Goal: Information Seeking & Learning: Learn about a topic

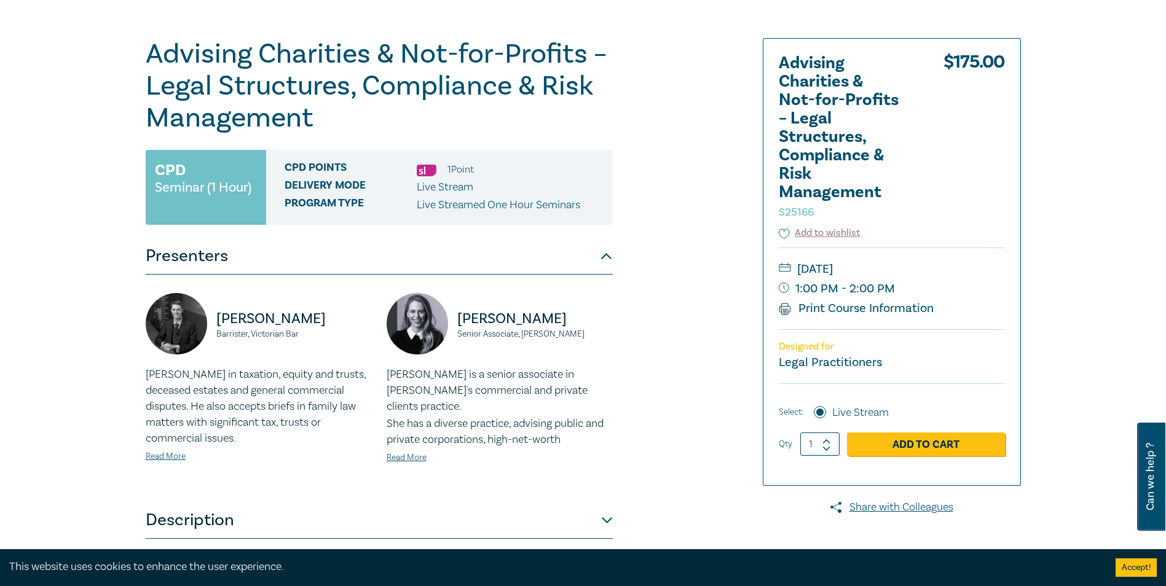
drag, startPoint x: 207, startPoint y: 331, endPoint x: 357, endPoint y: 328, distance: 150.0
click at [357, 328] on div "[PERSON_NAME] Barrister, Victorian Bar" at bounding box center [259, 330] width 226 height 74
drag, startPoint x: 218, startPoint y: 315, endPoint x: 331, endPoint y: 320, distance: 113.8
click at [331, 320] on p "Andrew Spierings" at bounding box center [294, 319] width 156 height 20
drag, startPoint x: 331, startPoint y: 320, endPoint x: 286, endPoint y: 315, distance: 45.7
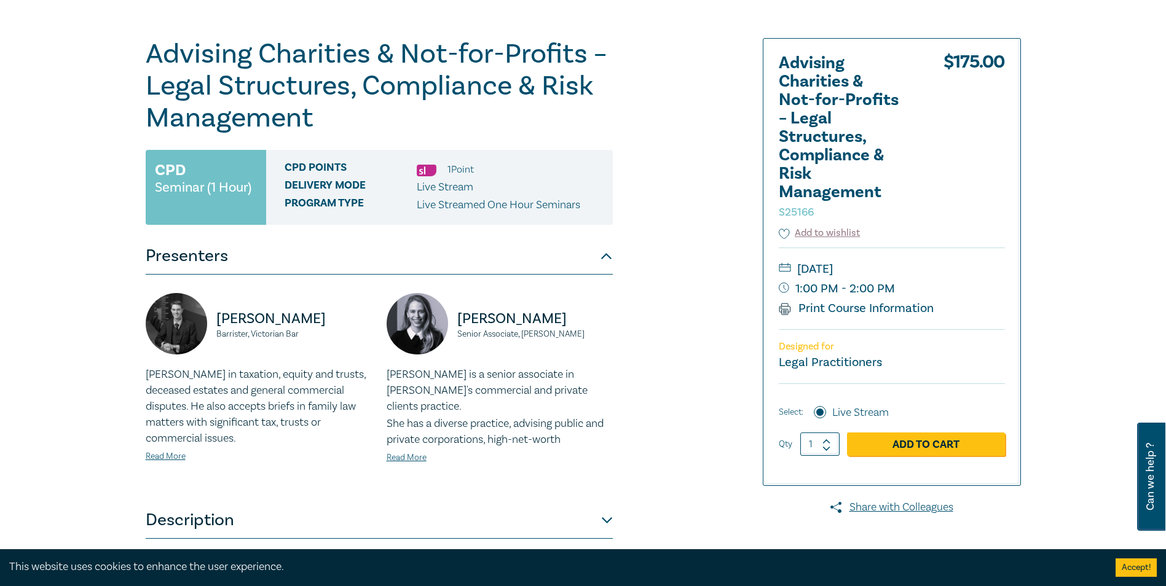
copy p "Andrew Spierings"
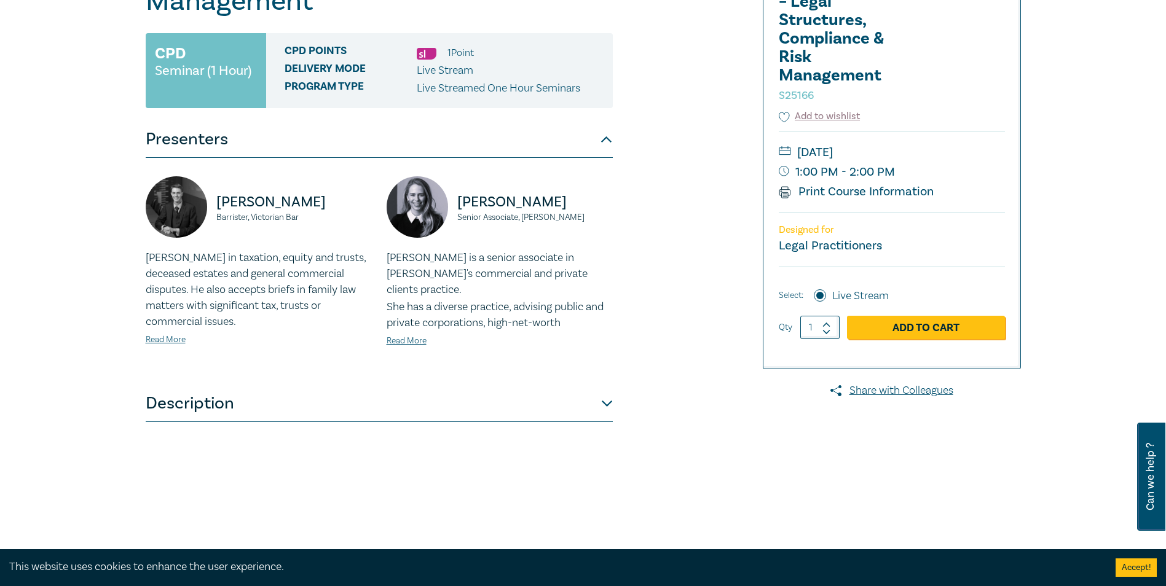
scroll to position [307, 0]
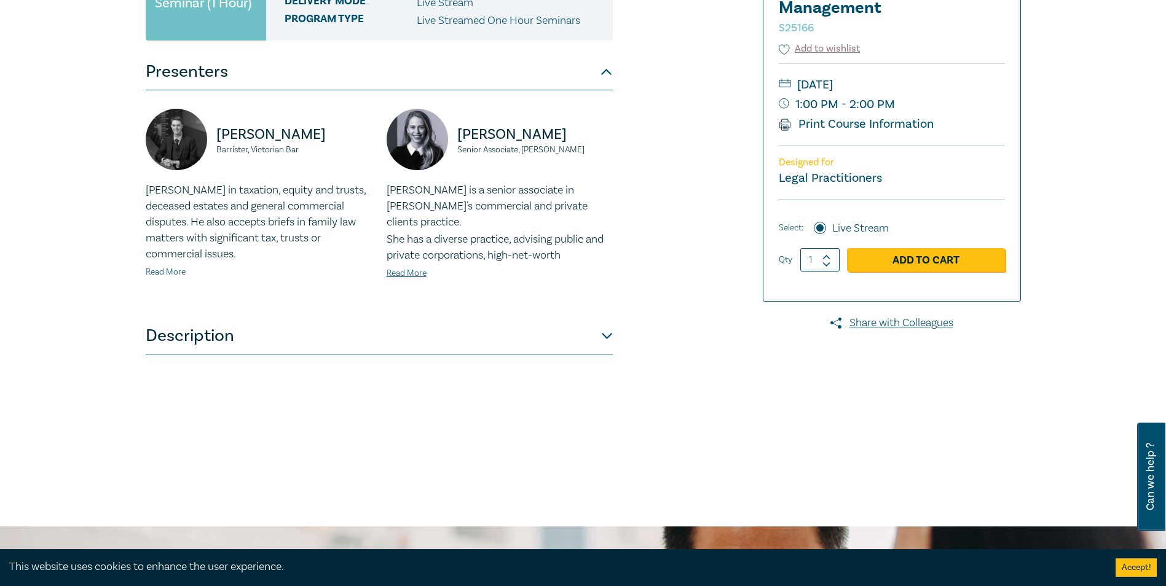
click at [170, 274] on link "Read More" at bounding box center [166, 272] width 40 height 11
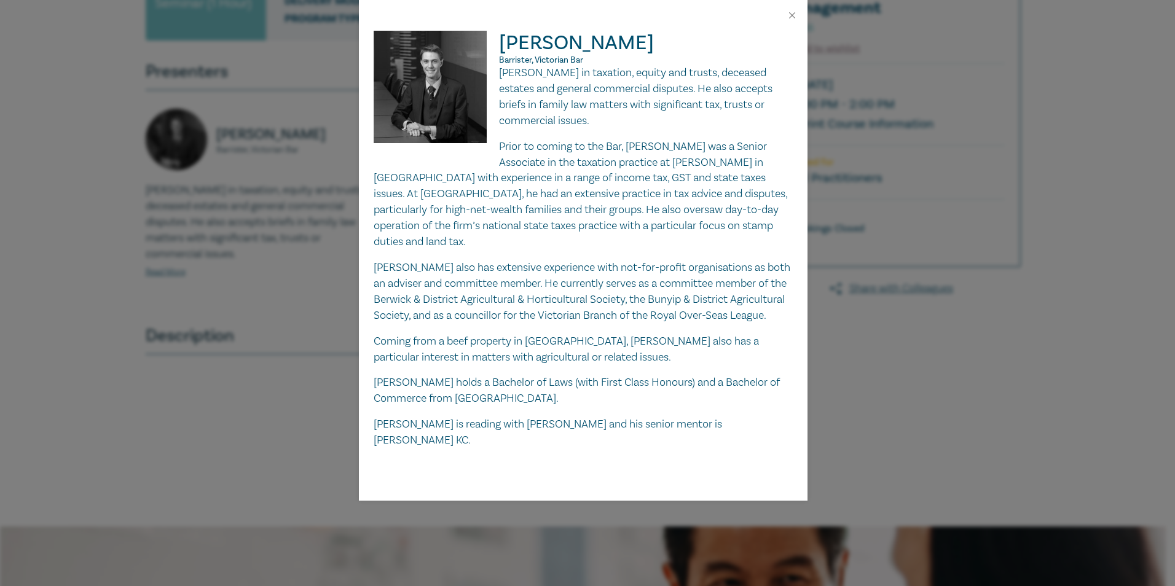
click at [985, 398] on div "Andrew Spierings Barrister, Victorian Bar Andrew practises in taxation, equity …" at bounding box center [587, 293] width 1175 height 586
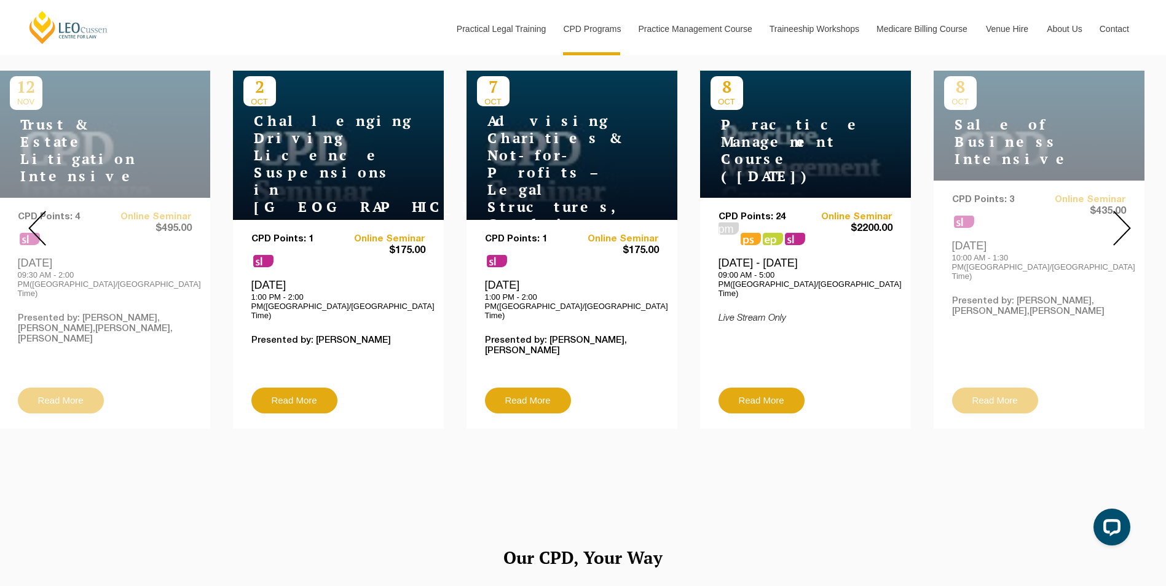
scroll to position [307, 0]
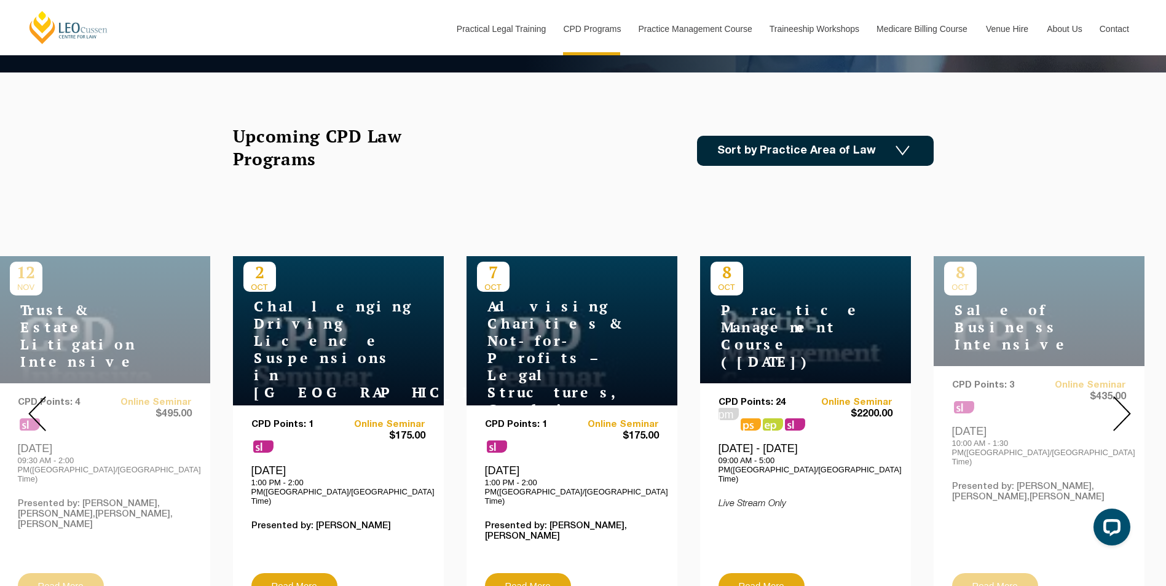
click at [1137, 405] on div at bounding box center [1122, 414] width 89 height 420
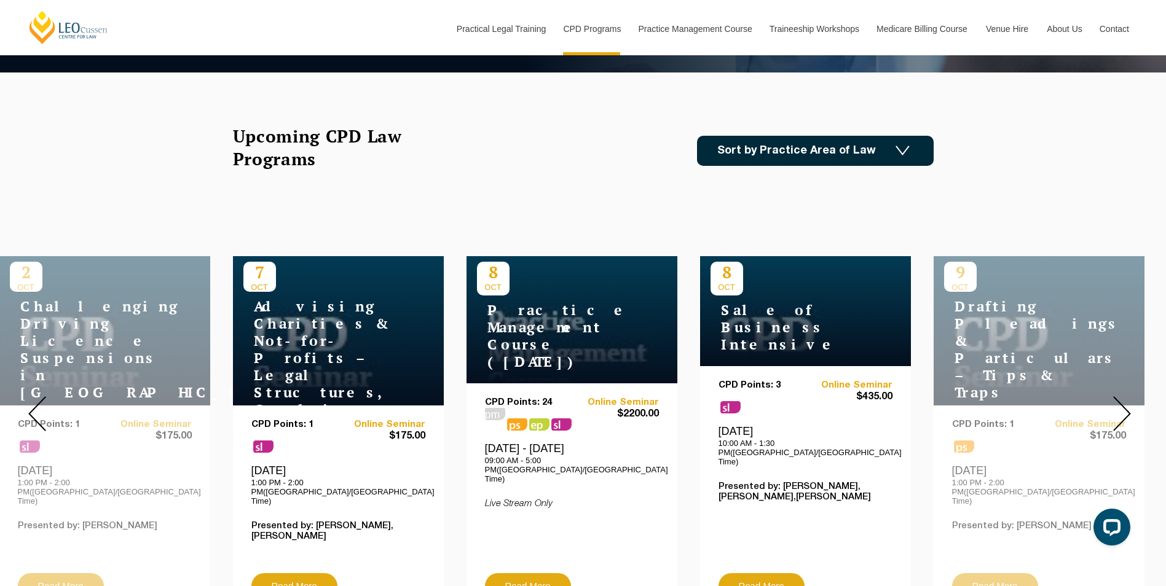
click at [1131, 406] on div at bounding box center [1122, 414] width 89 height 420
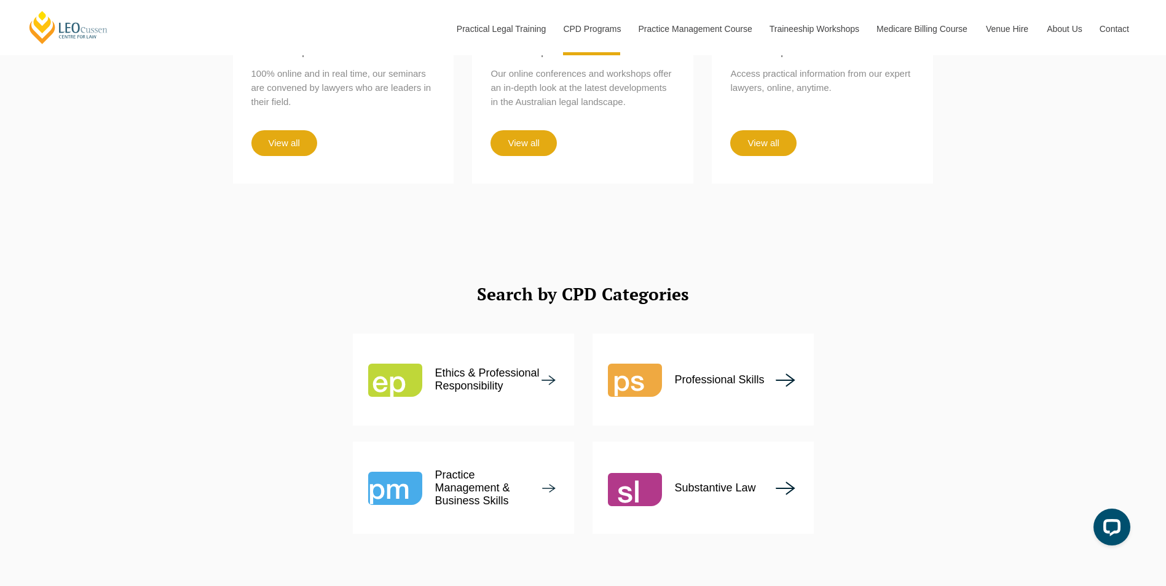
scroll to position [1291, 0]
